Goal: Task Accomplishment & Management: Manage account settings

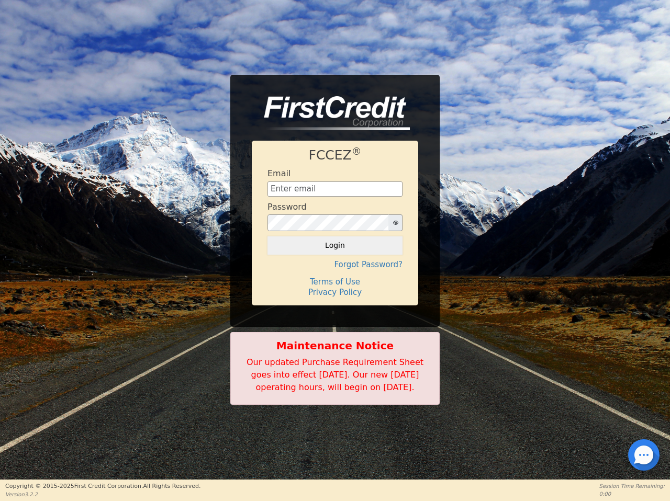
click at [335, 251] on div "FCCEZ ® Email Password Login Forgot Password? Terms of Use Privacy Policy" at bounding box center [335, 223] width 166 height 164
click at [395, 221] on icon "button" at bounding box center [395, 223] width 5 height 4
click at [335, 239] on button "Login" at bounding box center [334, 246] width 135 height 18
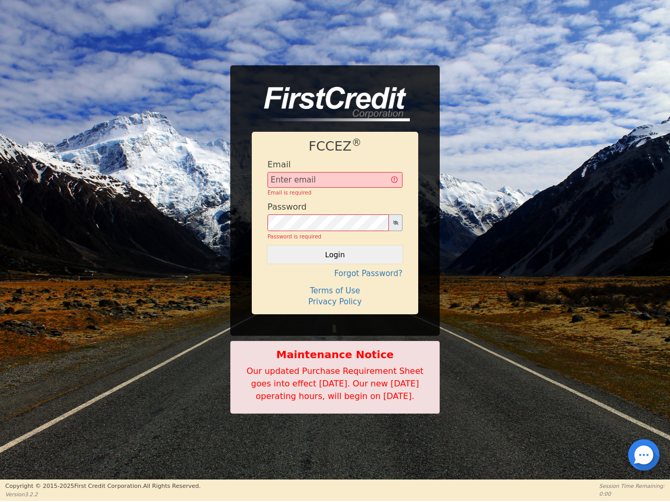
click at [335, 259] on div "FCCEZ ® Email Email is required Password Password is required Login Forgot Pass…" at bounding box center [335, 223] width 166 height 183
click at [335, 276] on div "FCCEZ ® Email Email is required Password Password is required Login Forgot Pass…" at bounding box center [335, 223] width 166 height 183
click at [335, 286] on h4 "Terms of Use" at bounding box center [334, 290] width 135 height 9
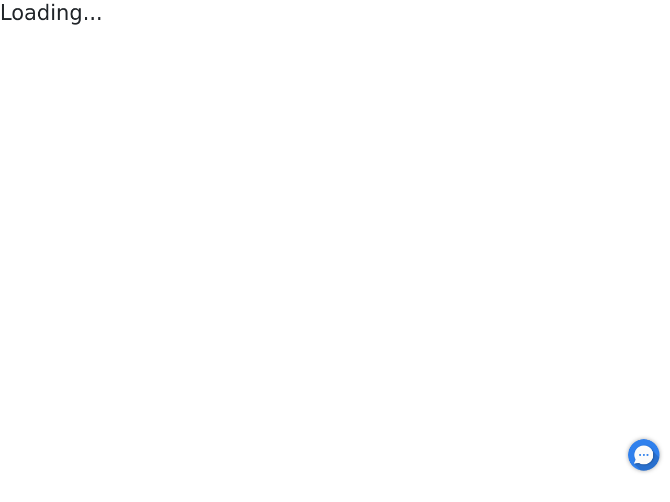
click at [644, 455] on div at bounding box center [644, 455] width 2 height 2
